Goal: Task Accomplishment & Management: Complete application form

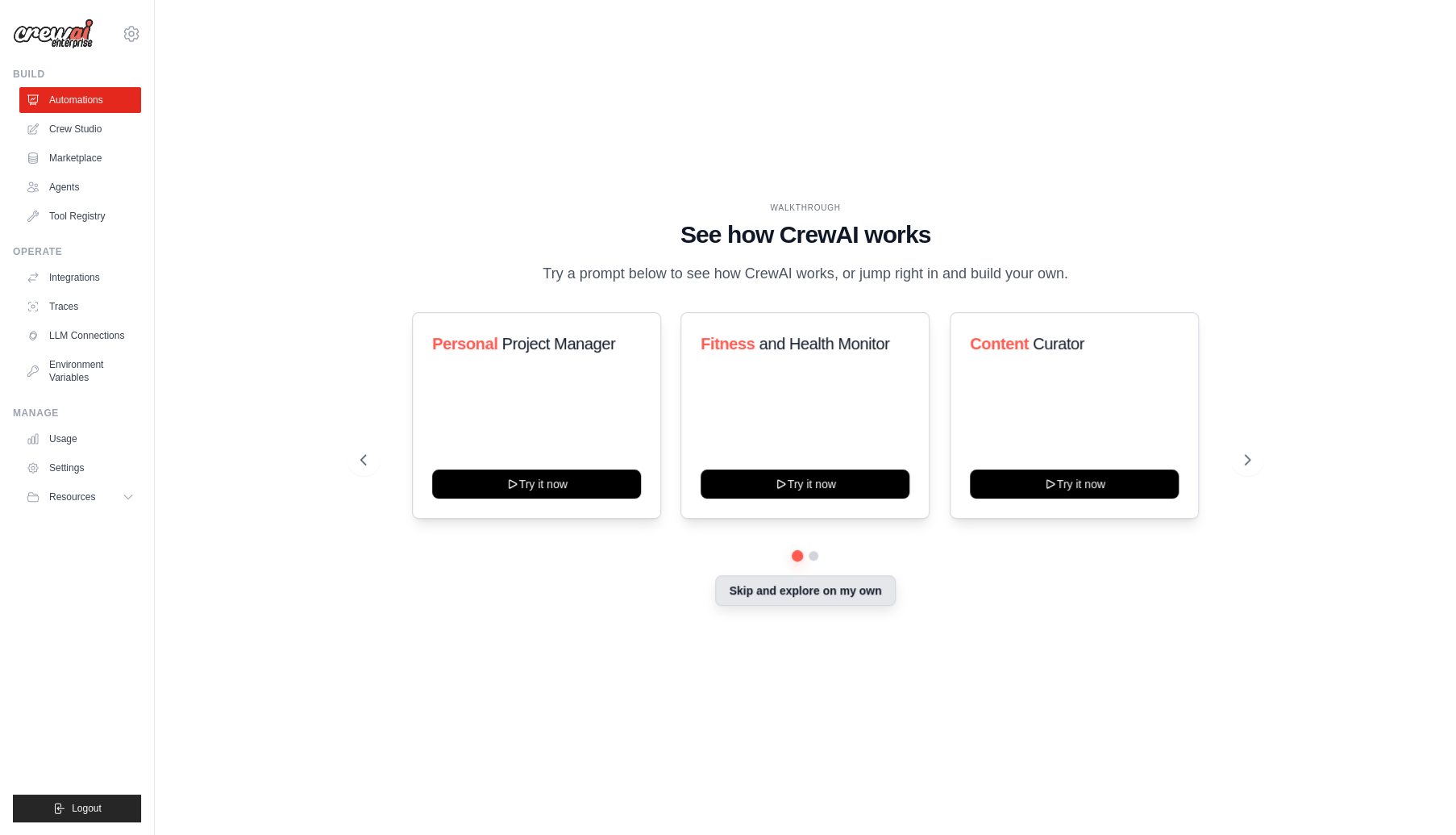
click at [796, 584] on button "Skip and explore on my own" at bounding box center [805, 590] width 179 height 31
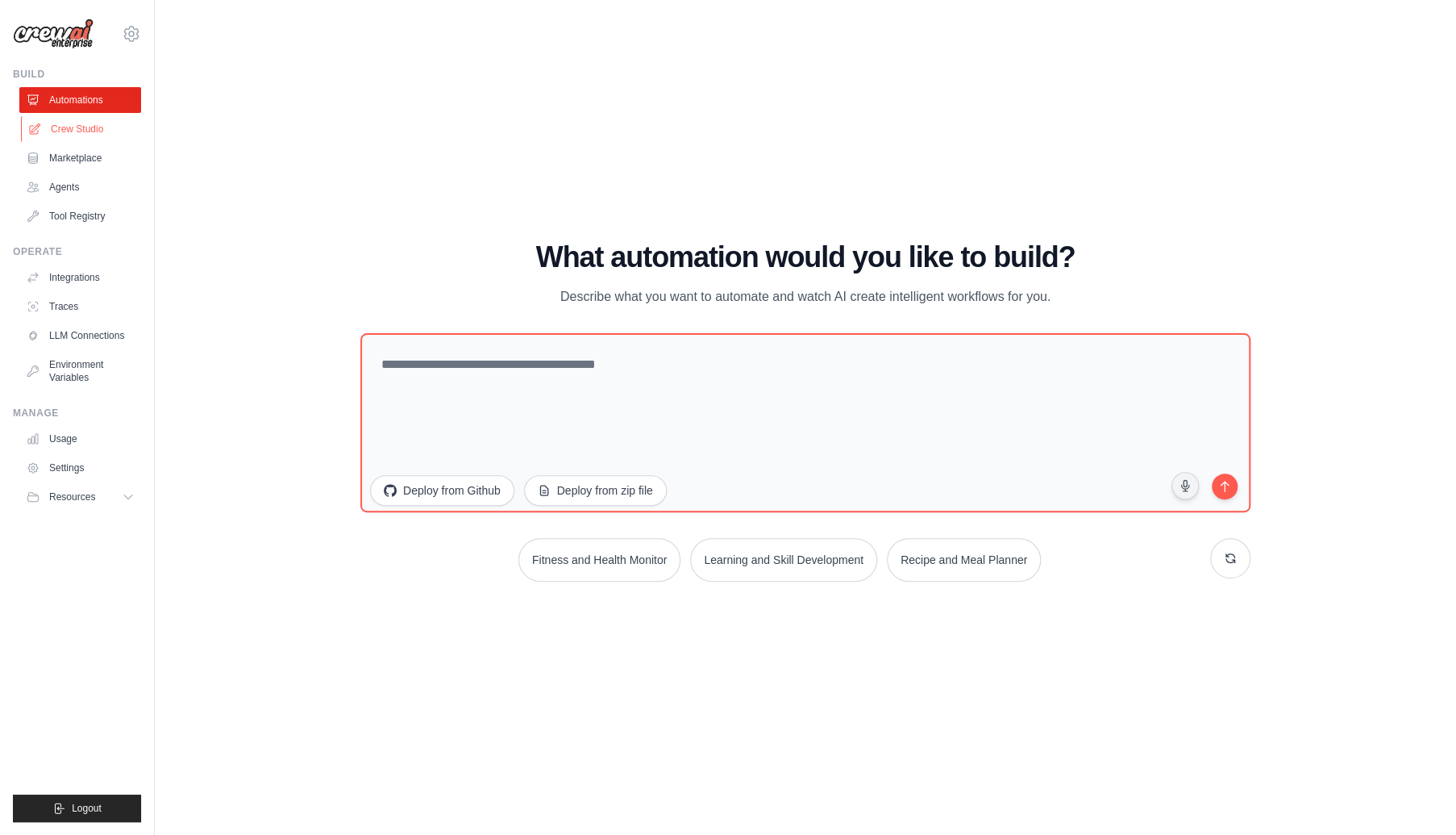
click at [72, 138] on link "Crew Studio" at bounding box center [81, 129] width 121 height 26
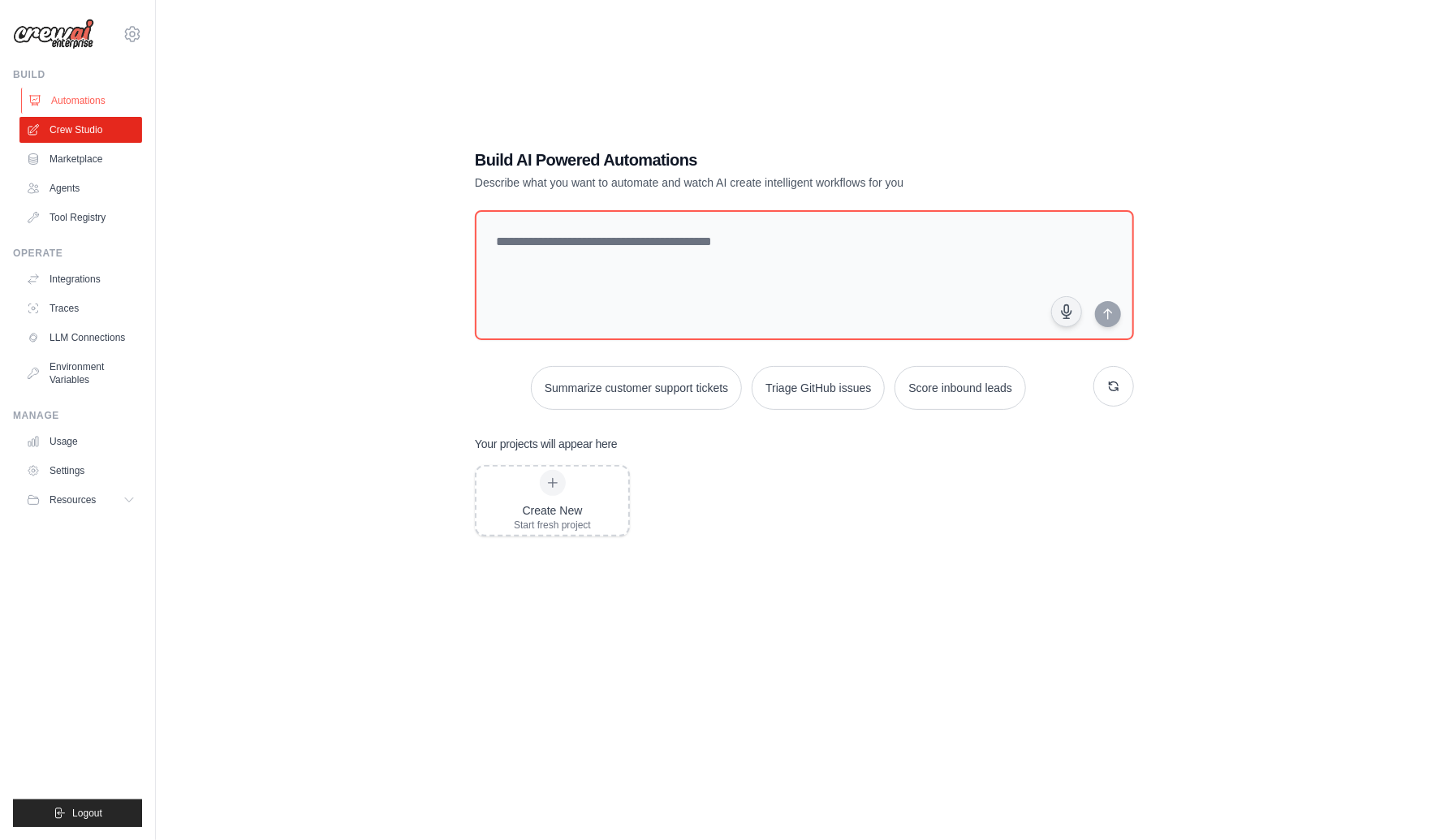
click at [78, 96] on link "Automations" at bounding box center [82, 101] width 122 height 26
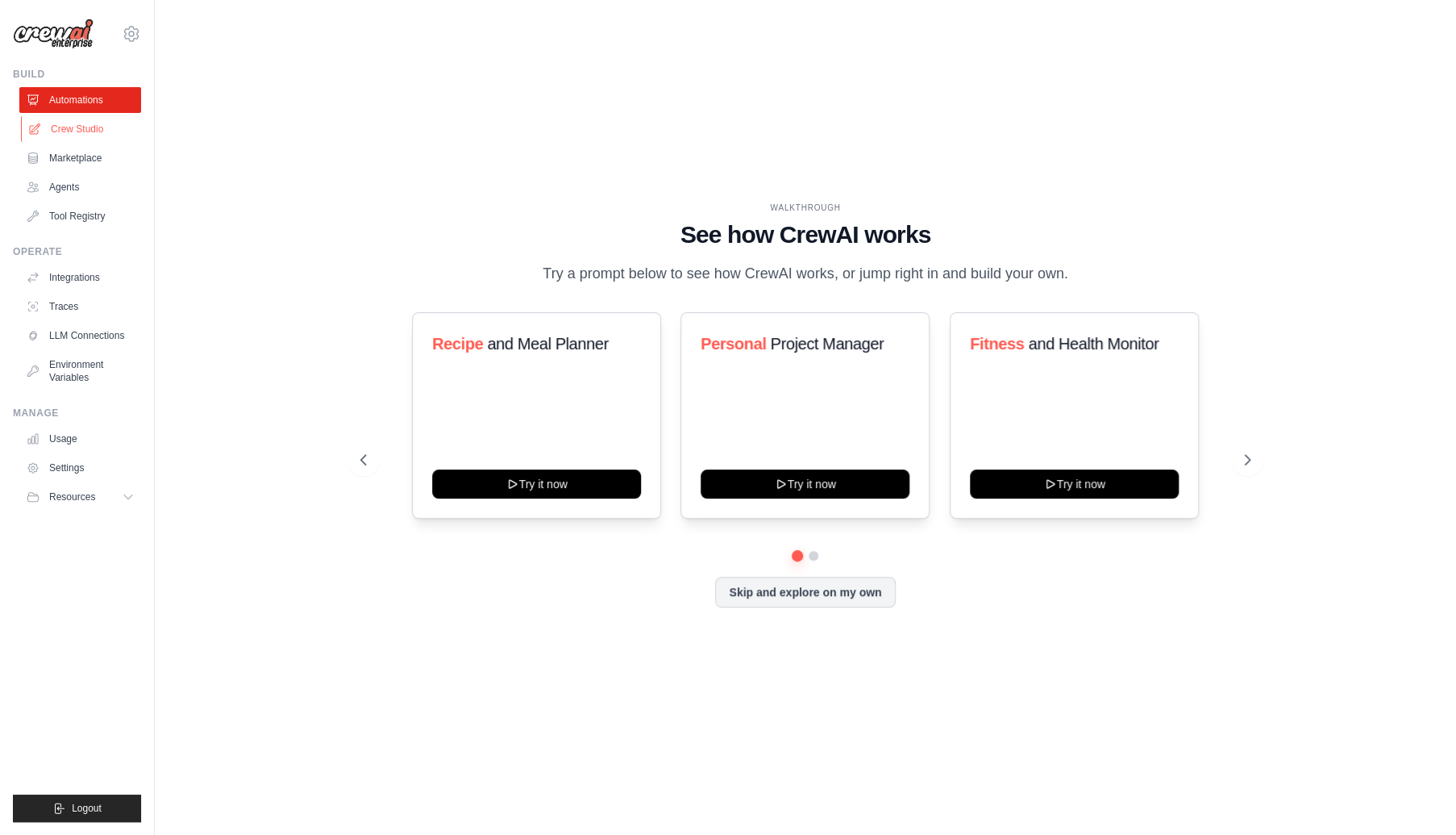
click at [79, 137] on link "Crew Studio" at bounding box center [81, 129] width 121 height 26
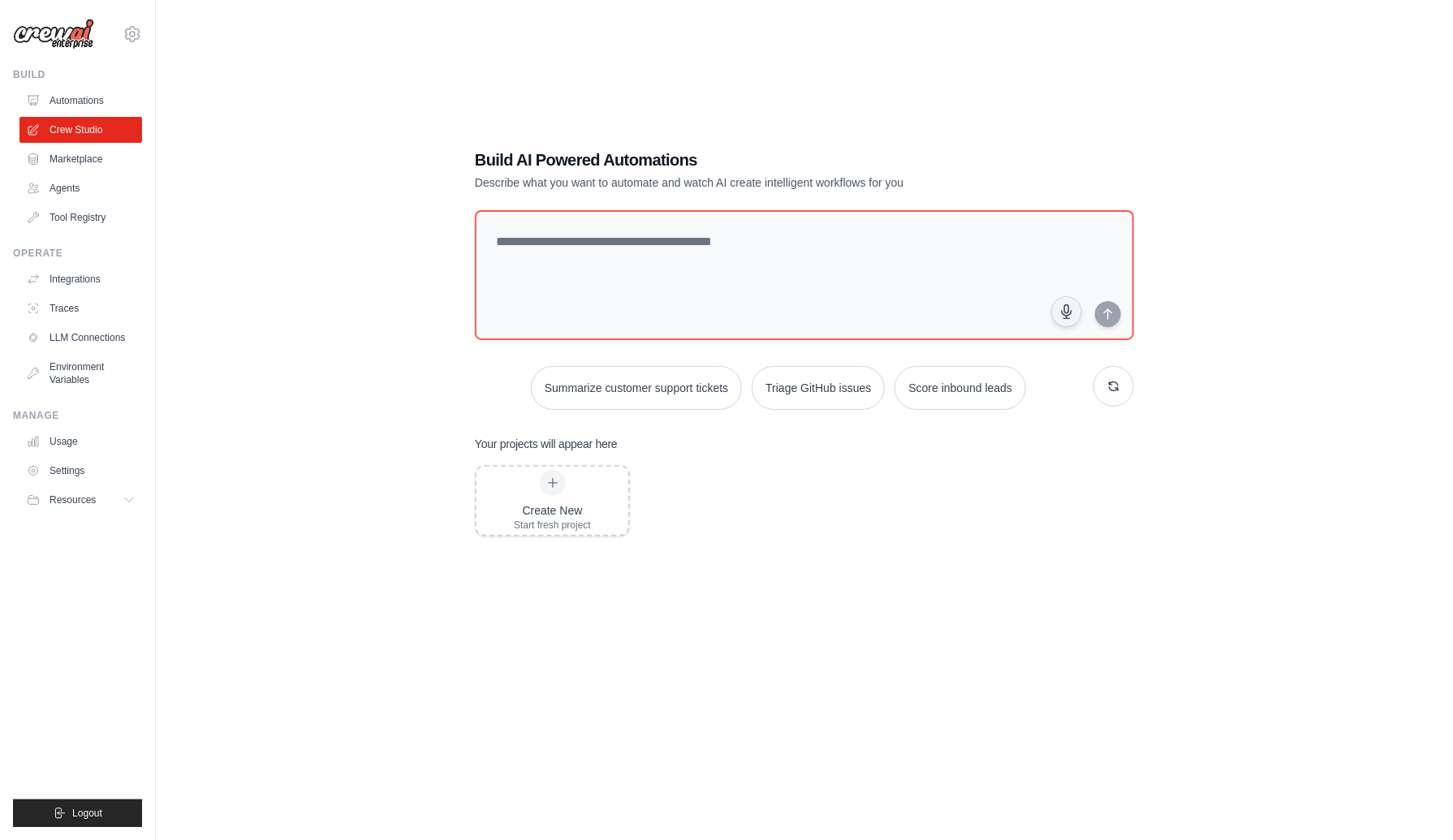
click at [83, 174] on ul "Automations Crew Studio Marketplace Agents Tool Registry" at bounding box center [81, 159] width 122 height 143
click at [80, 162] on link "Marketplace" at bounding box center [82, 159] width 122 height 26
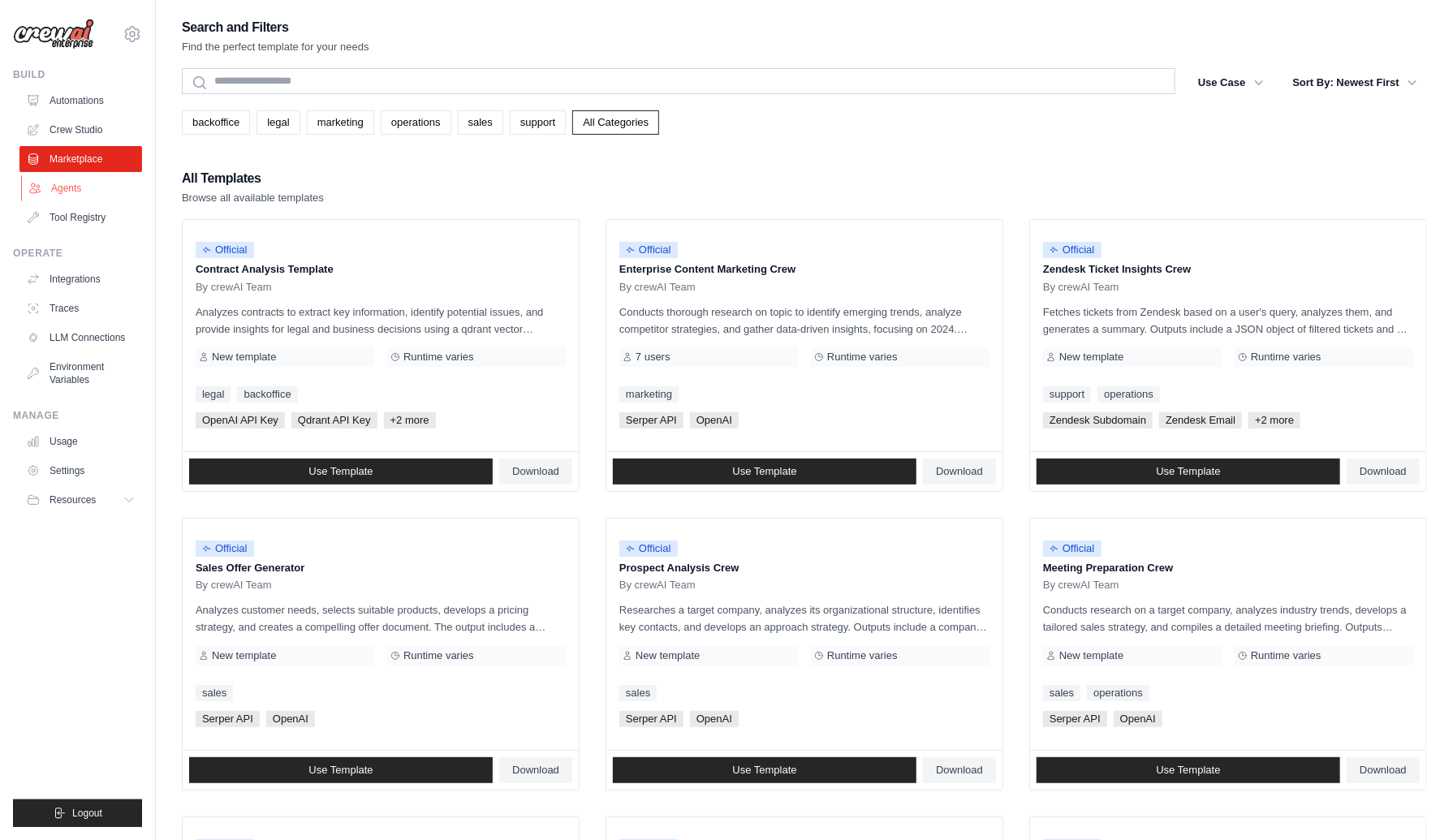
click at [72, 187] on link "Agents" at bounding box center [82, 188] width 122 height 26
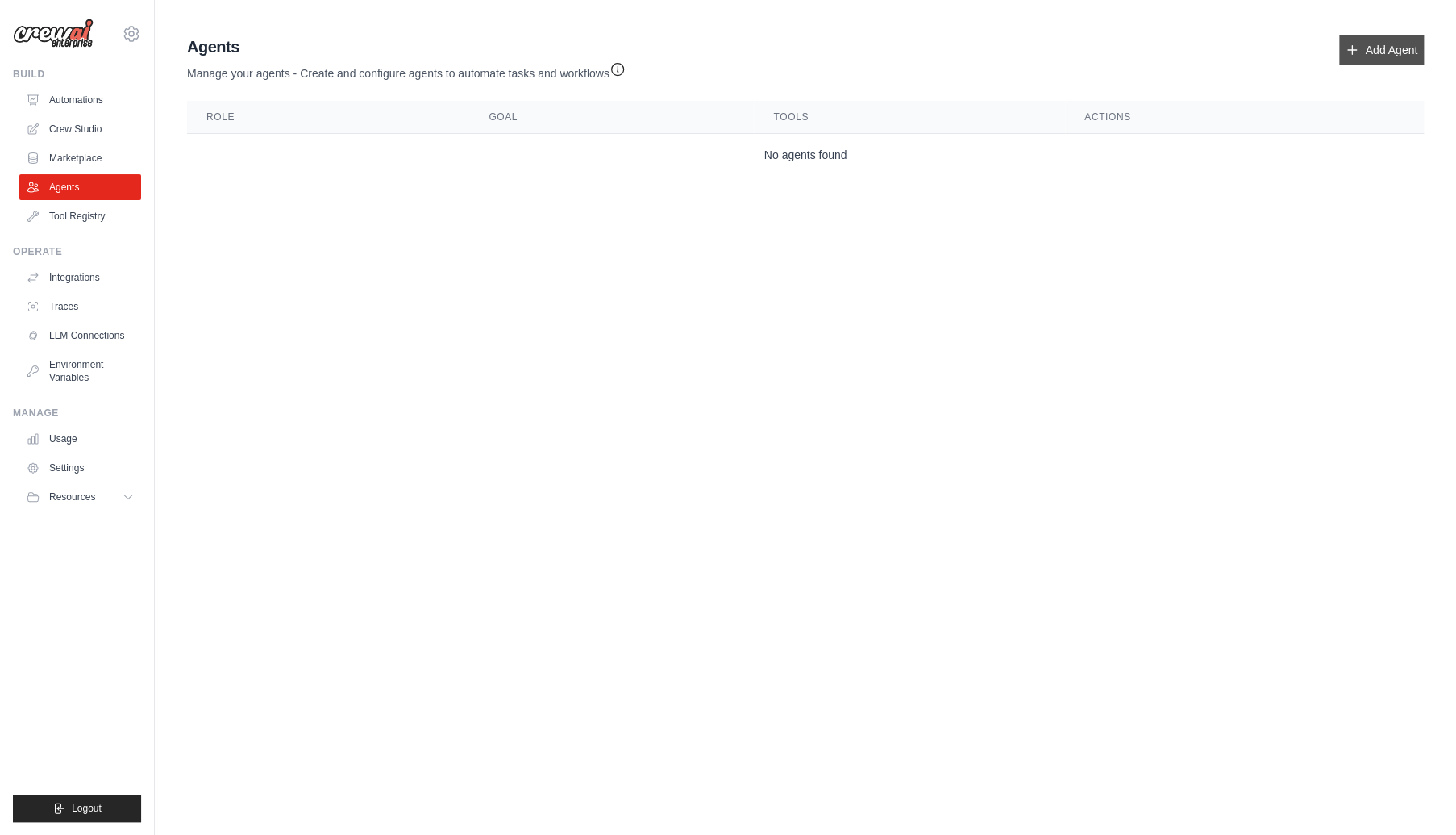
click at [1406, 37] on link "Add Agent" at bounding box center [1381, 50] width 85 height 29
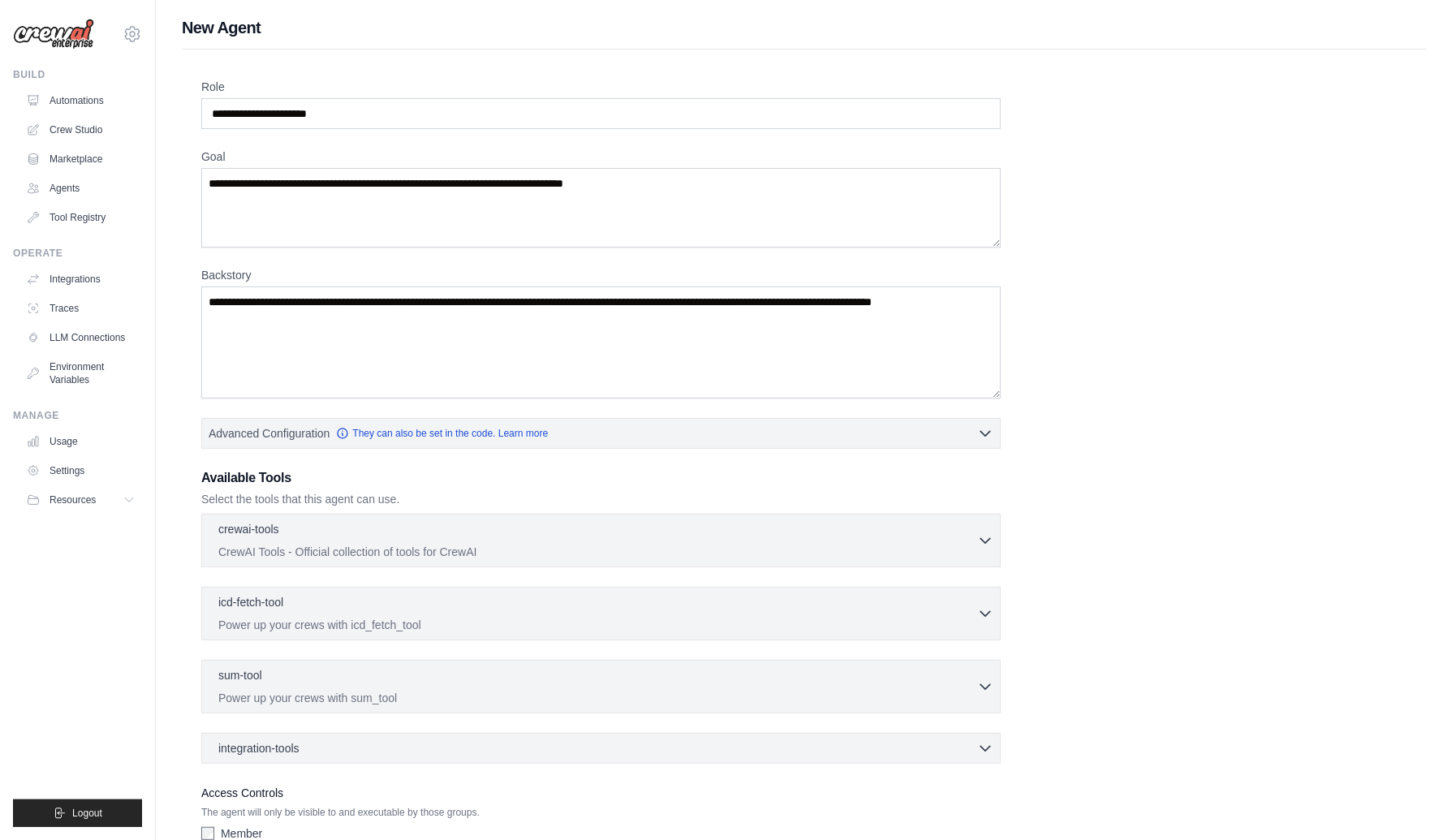
scroll to position [101, 0]
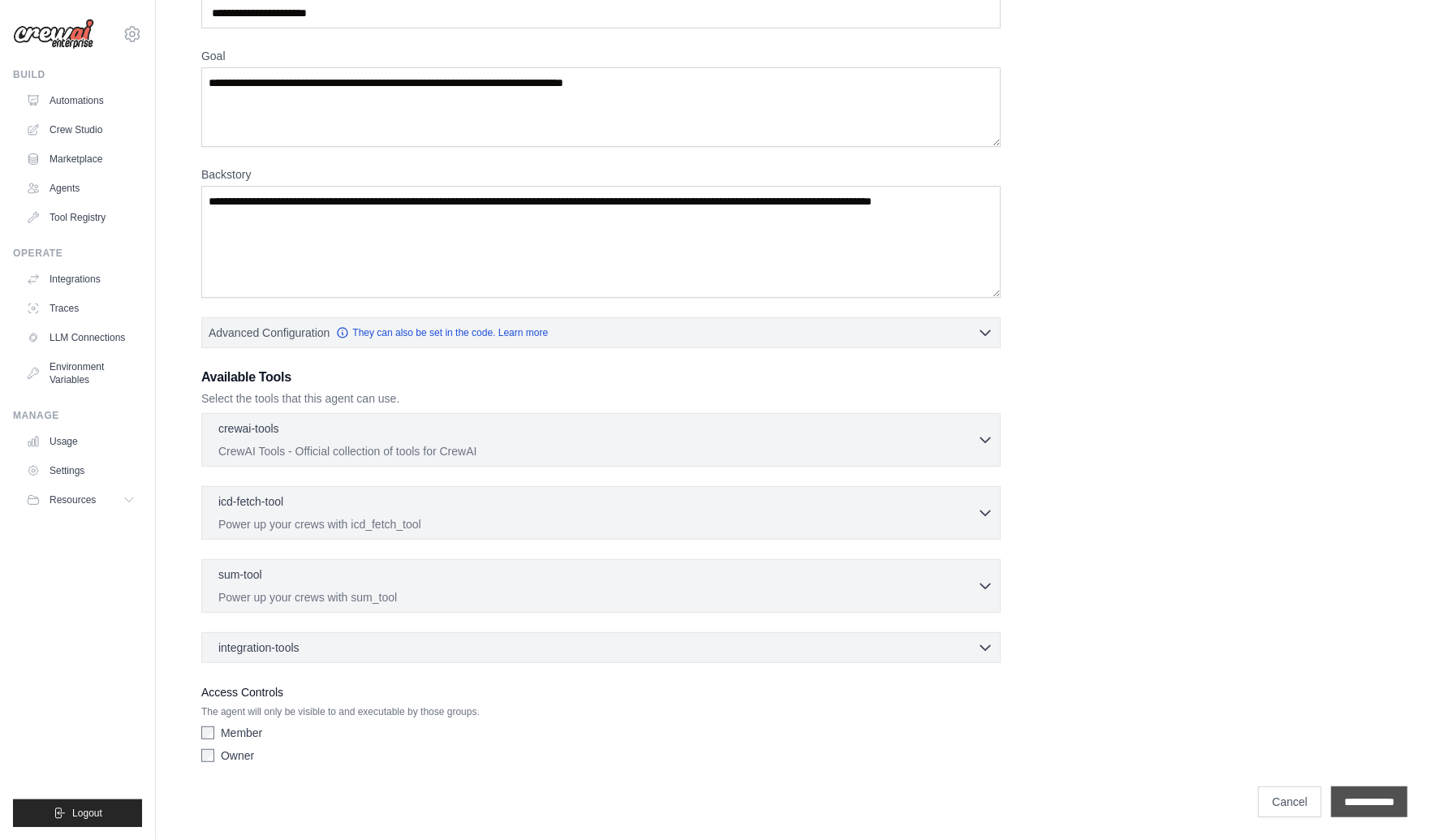
click at [1359, 800] on input "**********" at bounding box center [1369, 801] width 76 height 31
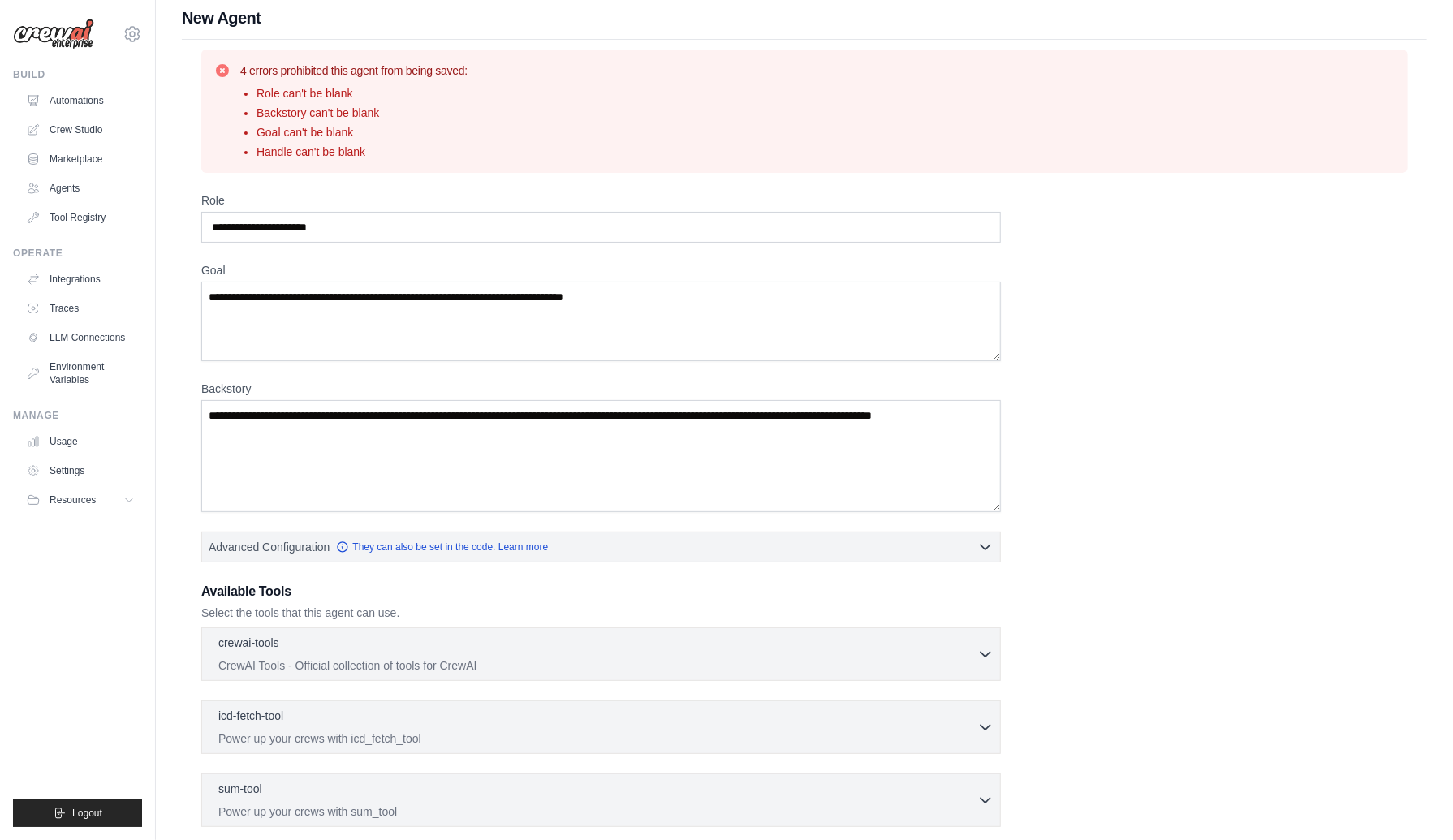
scroll to position [8, 0]
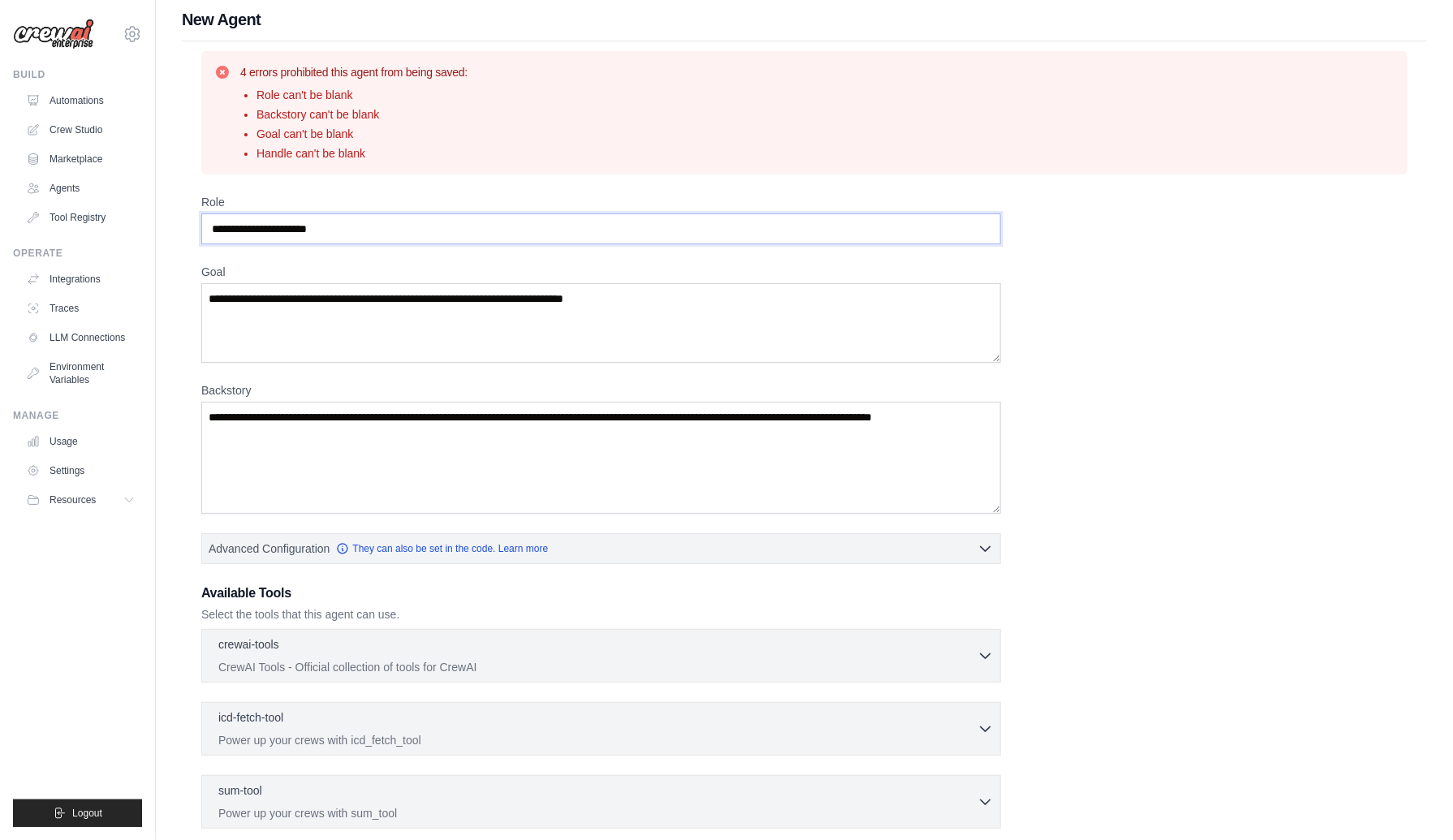
click at [341, 224] on input "Role" at bounding box center [601, 229] width 800 height 31
click at [354, 230] on input "Role" at bounding box center [601, 229] width 800 height 31
click at [362, 334] on textarea "Goal" at bounding box center [601, 323] width 800 height 80
click at [357, 437] on textarea "Backstory" at bounding box center [601, 457] width 800 height 112
click at [104, 334] on link "LLM Connections" at bounding box center [82, 338] width 122 height 26
